Goal: Task Accomplishment & Management: Manage account settings

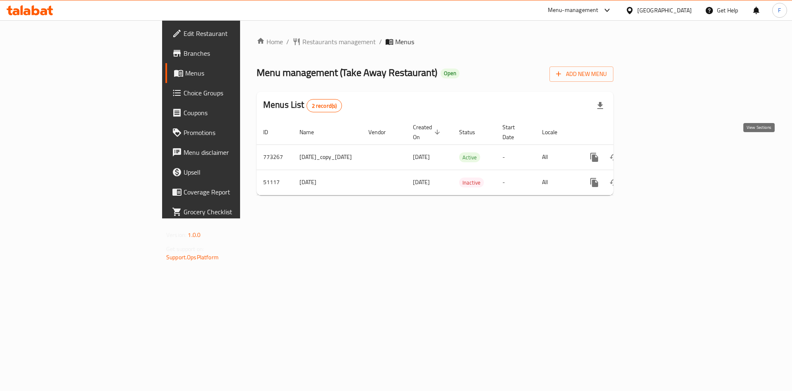
click at [659, 152] on icon "enhanced table" at bounding box center [654, 157] width 10 height 10
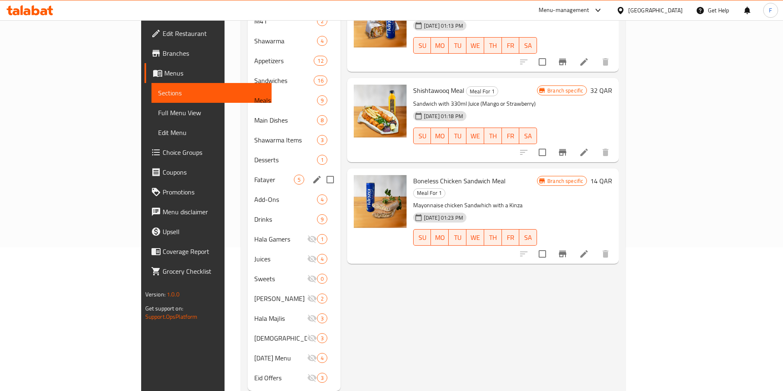
scroll to position [154, 0]
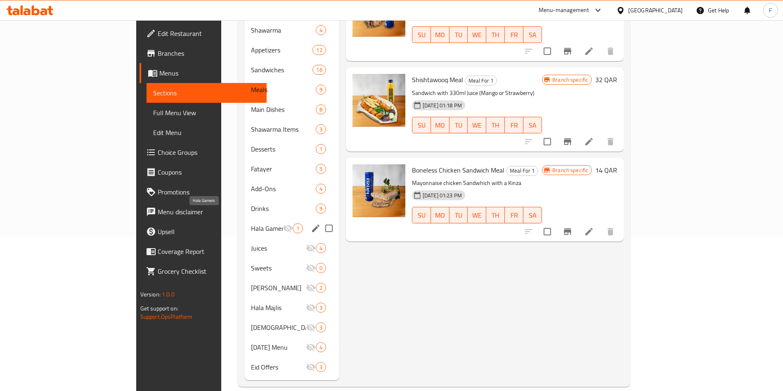
click at [251, 223] on span "Hala Gamers" at bounding box center [267, 228] width 32 height 10
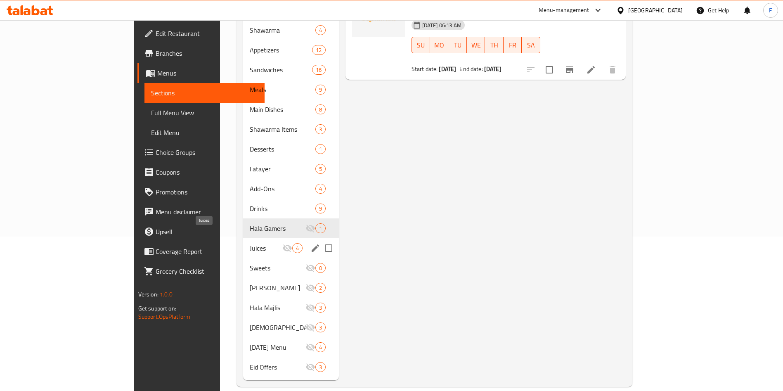
click at [250, 243] on span "Juices" at bounding box center [266, 248] width 33 height 10
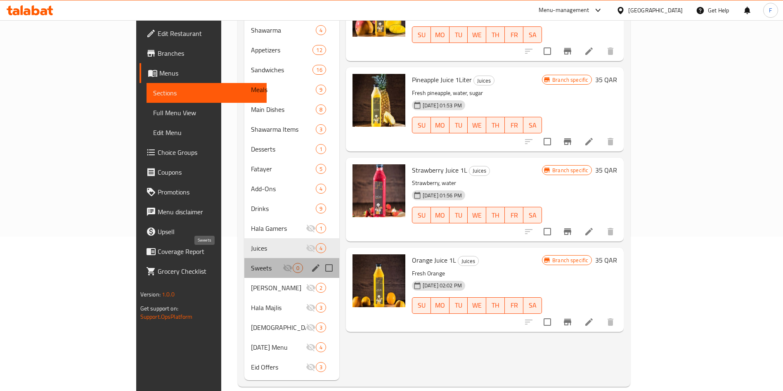
drag, startPoint x: 183, startPoint y: 253, endPoint x: 184, endPoint y: 266, distance: 12.8
click at [251, 263] on span "Sweets" at bounding box center [267, 268] width 32 height 10
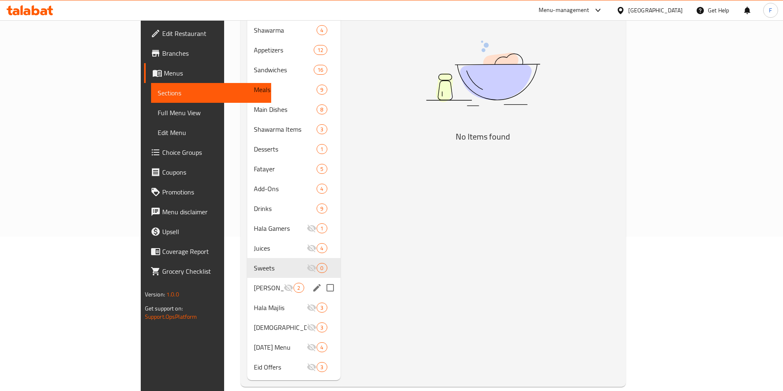
click at [247, 278] on div "Hala Crews 2" at bounding box center [293, 288] width 93 height 20
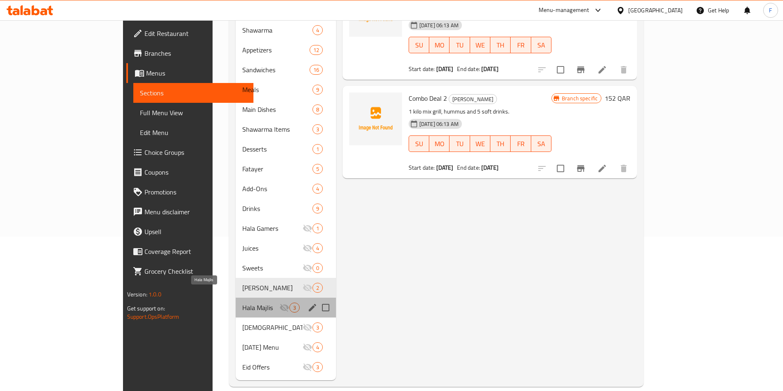
drag, startPoint x: 192, startPoint y: 290, endPoint x: 186, endPoint y: 322, distance: 32.8
click at [242, 302] on span "Hala Majlis" at bounding box center [260, 307] width 37 height 10
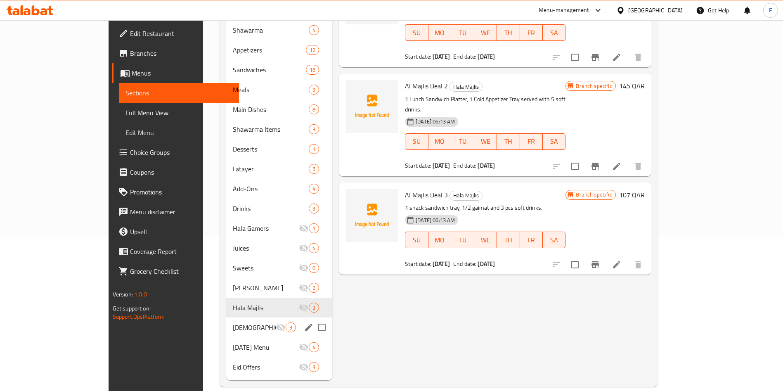
click at [226, 322] on div "Ramadan gatherings 3" at bounding box center [279, 327] width 106 height 20
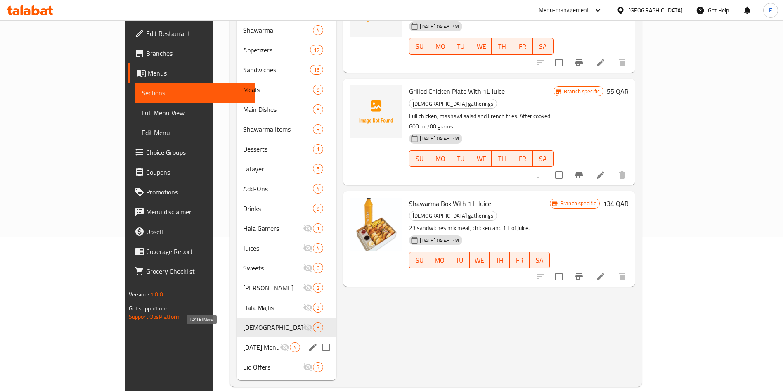
click at [243, 342] on span "Ramadan Menu" at bounding box center [261, 347] width 36 height 10
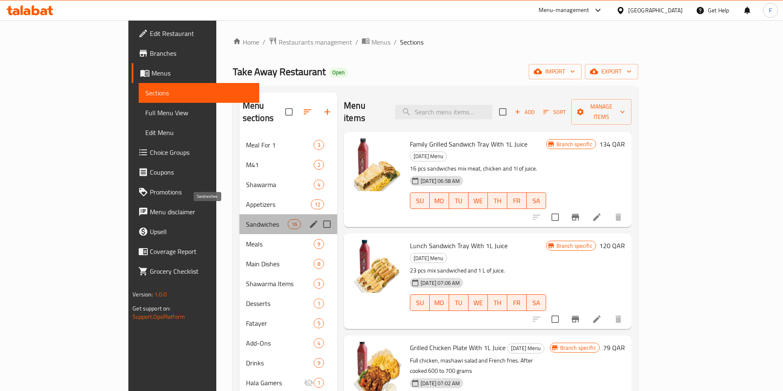
click at [246, 219] on span "Sandwiches" at bounding box center [267, 224] width 42 height 10
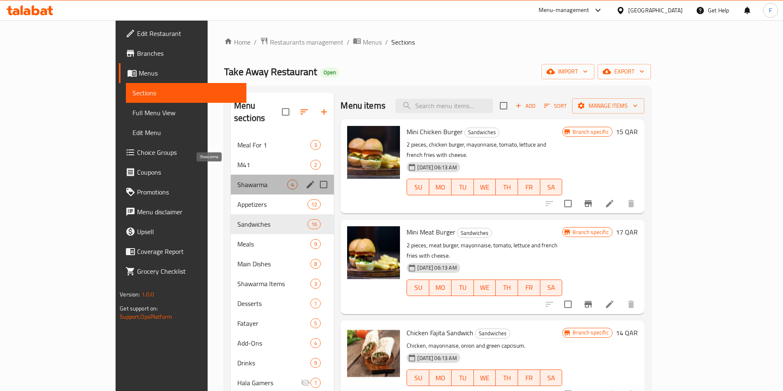
click at [237, 180] on span "Shawarma" at bounding box center [262, 185] width 50 height 10
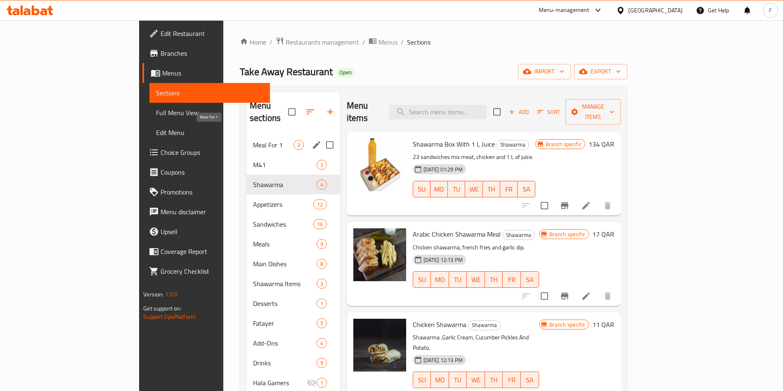
click at [253, 140] on span "Meal For 1" at bounding box center [273, 145] width 40 height 10
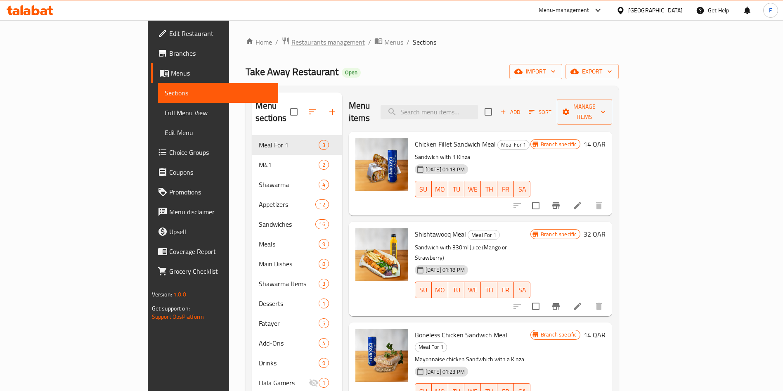
click at [291, 47] on span "Restaurants management" at bounding box center [327, 42] width 73 height 10
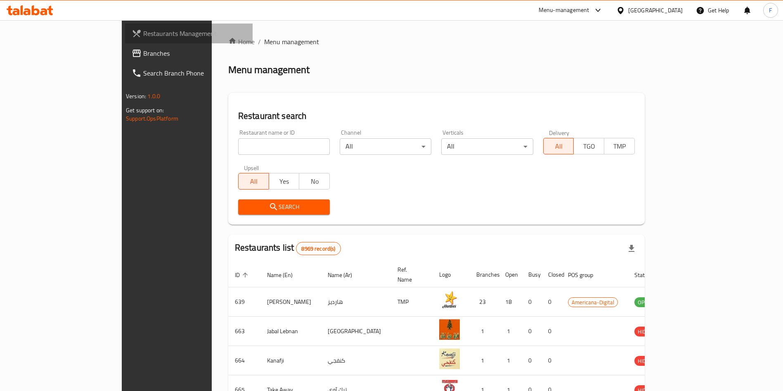
click at [143, 28] on span "Restaurants Management" at bounding box center [194, 33] width 103 height 10
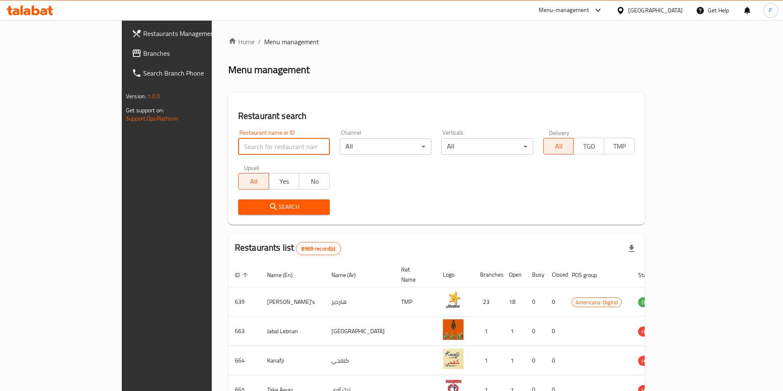
click at [239, 141] on input "search" at bounding box center [284, 146] width 92 height 17
type input "diet station"
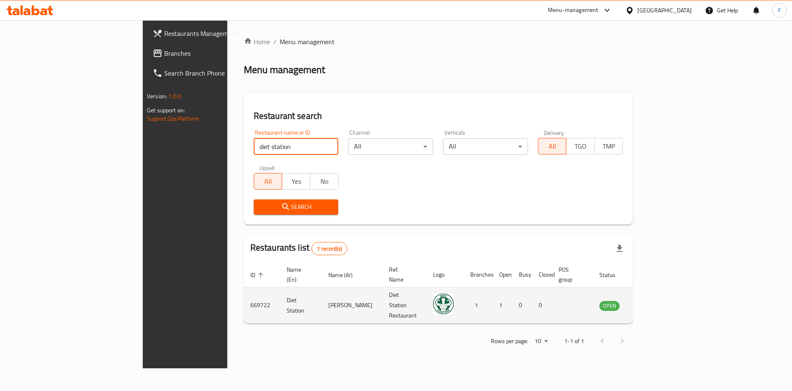
click at [652, 302] on icon "enhanced table" at bounding box center [647, 305] width 9 height 7
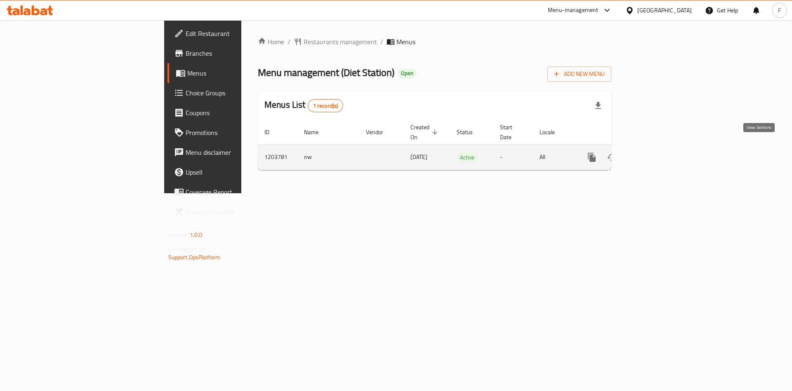
click at [657, 152] on icon "enhanced table" at bounding box center [652, 157] width 10 height 10
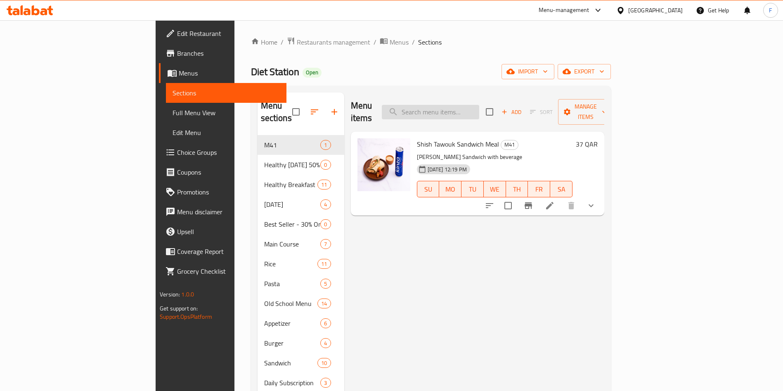
click at [468, 105] on input "search" at bounding box center [430, 112] width 97 height 14
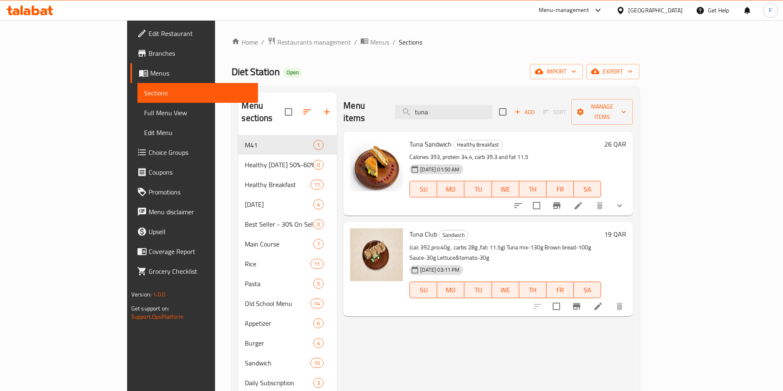
type input "tuna"
click at [582, 202] on icon at bounding box center [577, 205] width 7 height 7
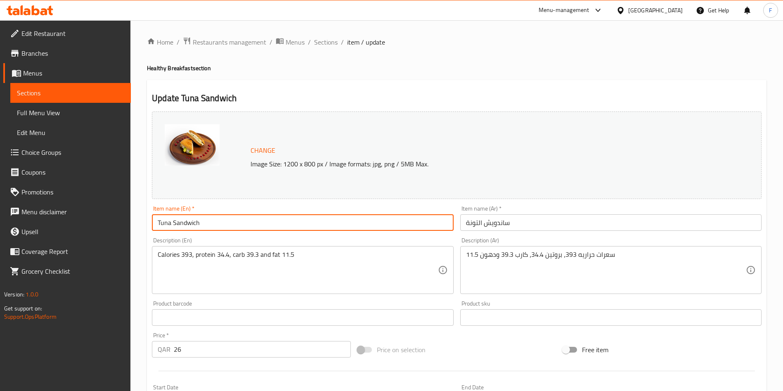
click at [171, 224] on input "Tuna Sandwich" at bounding box center [302, 222] width 301 height 17
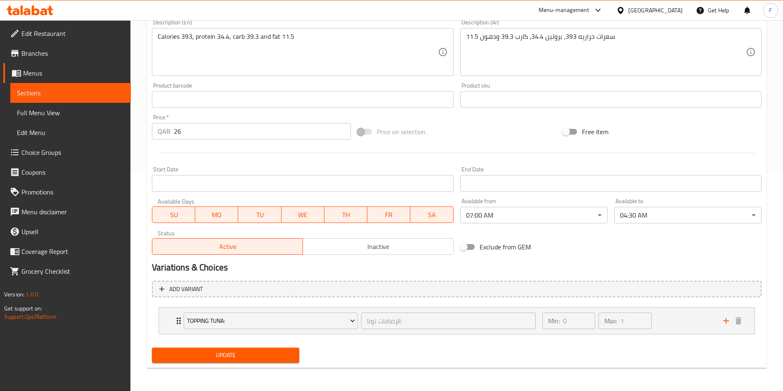
type input "Tuna Avacado Sandwich"
click at [248, 359] on span "Update" at bounding box center [225, 355] width 134 height 10
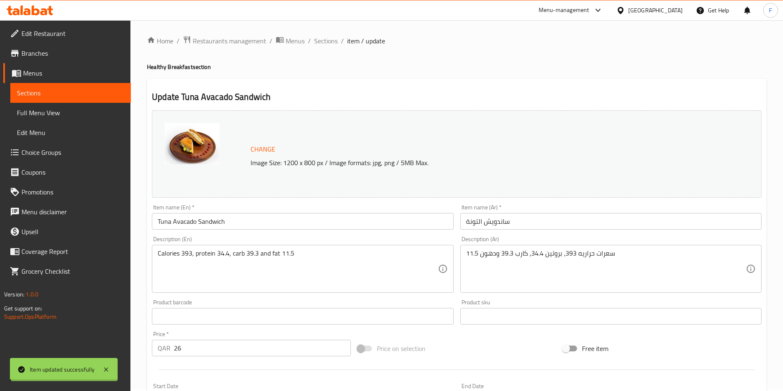
scroll to position [0, 0]
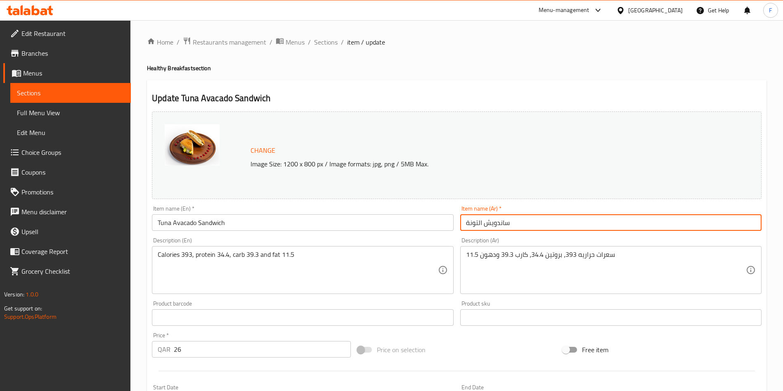
drag, startPoint x: 545, startPoint y: 217, endPoint x: 412, endPoint y: 223, distance: 132.6
click at [413, 224] on div "Change Image Size: 1200 x 800 px / Image formats: jpg, png / 5MB Max. Item name…" at bounding box center [457, 292] width 616 height 368
paste input "ونا افوكادو ساندوش"
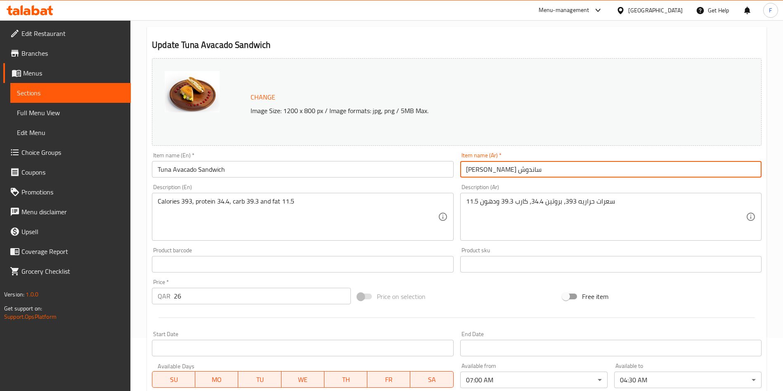
scroll to position [218, 0]
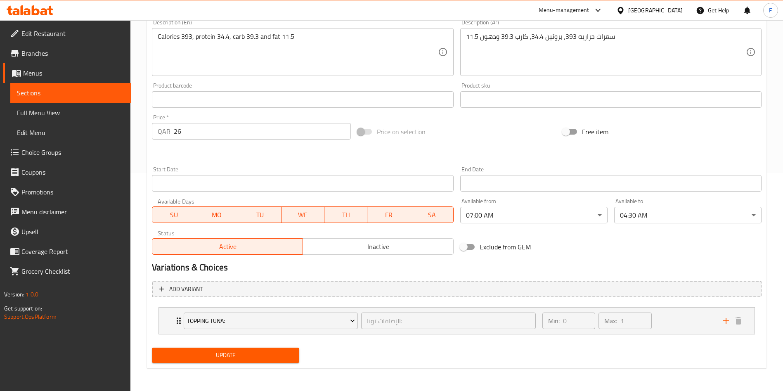
type input "[PERSON_NAME] ساندوش"
click at [251, 361] on button "Update" at bounding box center [225, 354] width 147 height 15
click at [274, 356] on span "Update" at bounding box center [225, 355] width 134 height 10
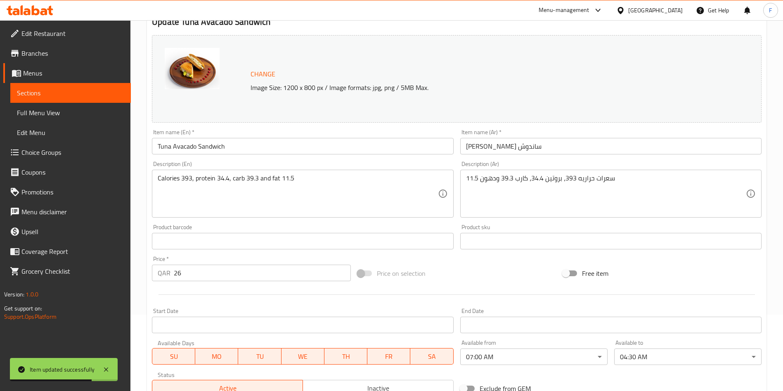
scroll to position [0, 0]
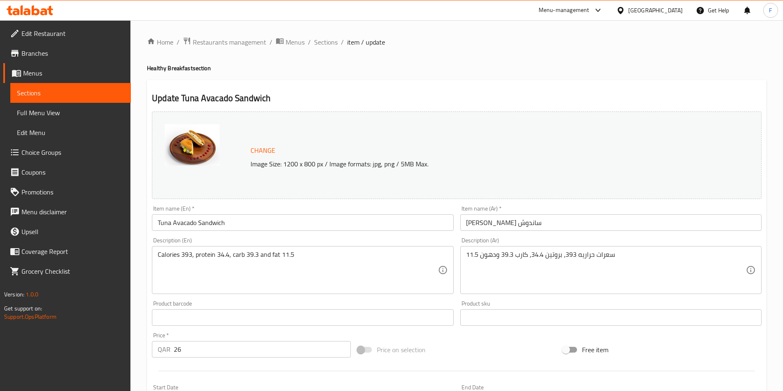
click at [589, 7] on div "Menu-management" at bounding box center [564, 10] width 51 height 10
click at [574, 95] on div "Restaurant-Management" at bounding box center [559, 91] width 65 height 9
